Goal: Information Seeking & Learning: Learn about a topic

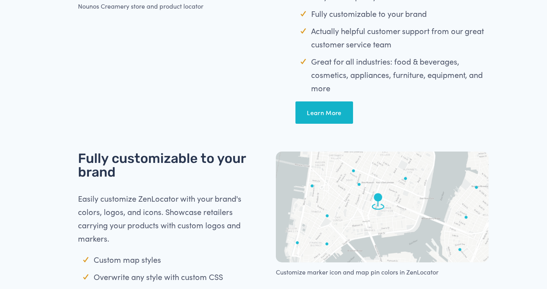
scroll to position [607, 0]
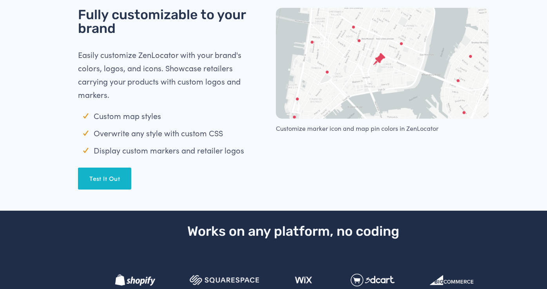
click at [111, 181] on link "Test It Out" at bounding box center [104, 179] width 53 height 22
